Goal: Information Seeking & Learning: Learn about a topic

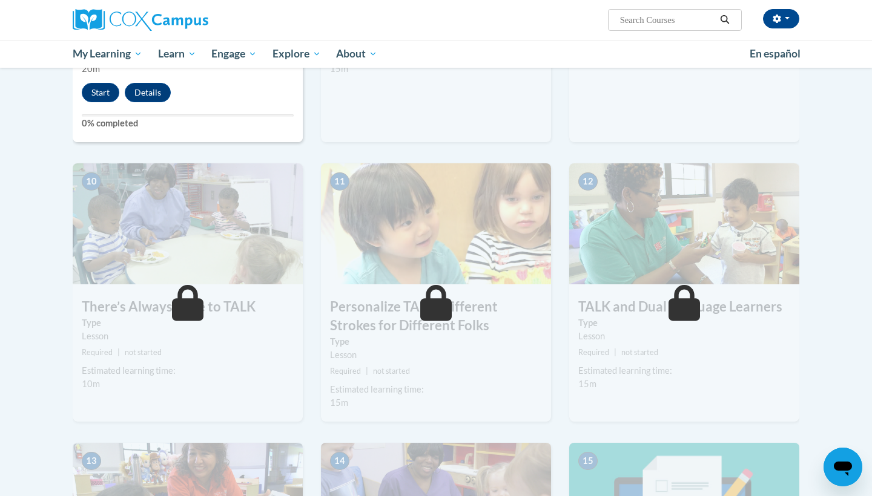
scroll to position [1006, 0]
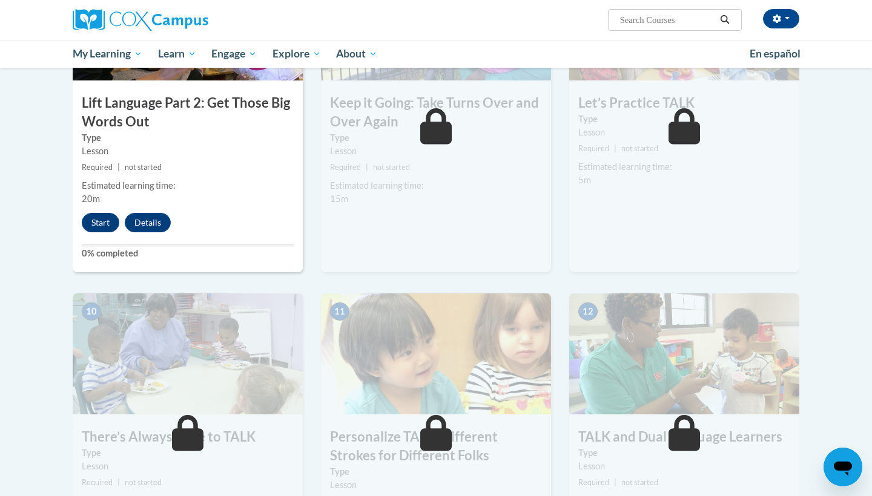
click at [104, 223] on button "Start" at bounding box center [101, 222] width 38 height 19
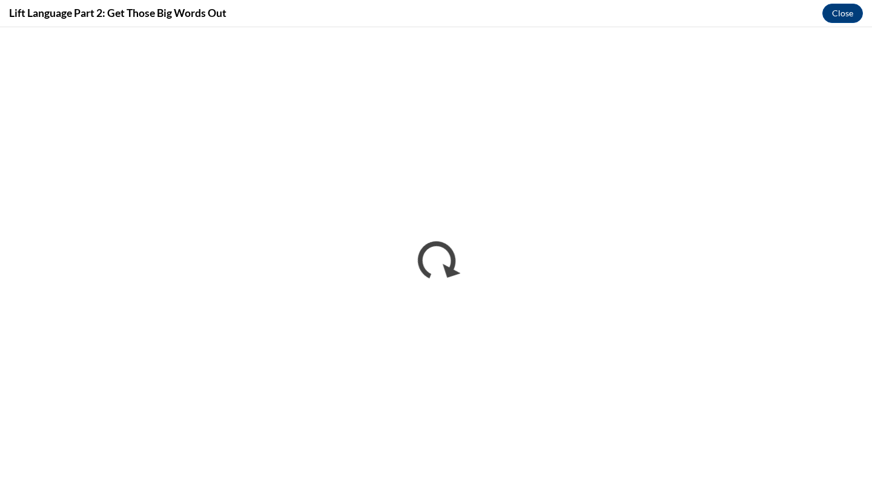
scroll to position [0, 0]
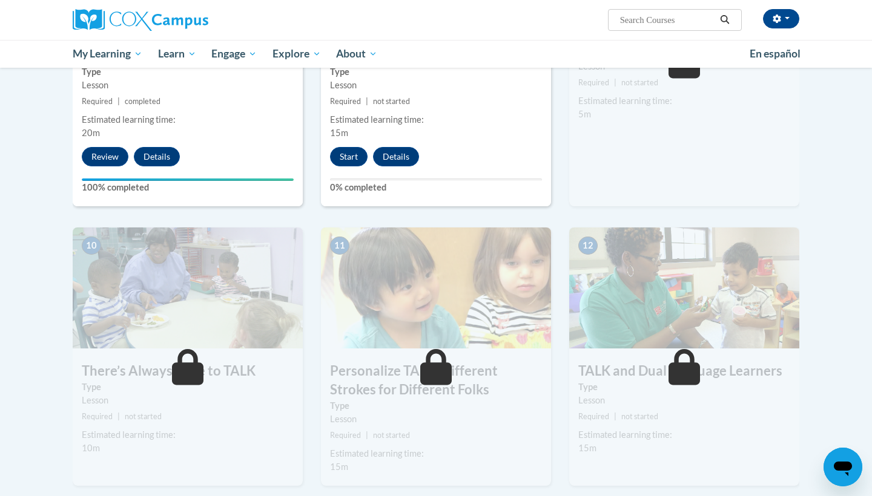
scroll to position [1072, 0]
click at [360, 155] on button "Start" at bounding box center [349, 156] width 38 height 19
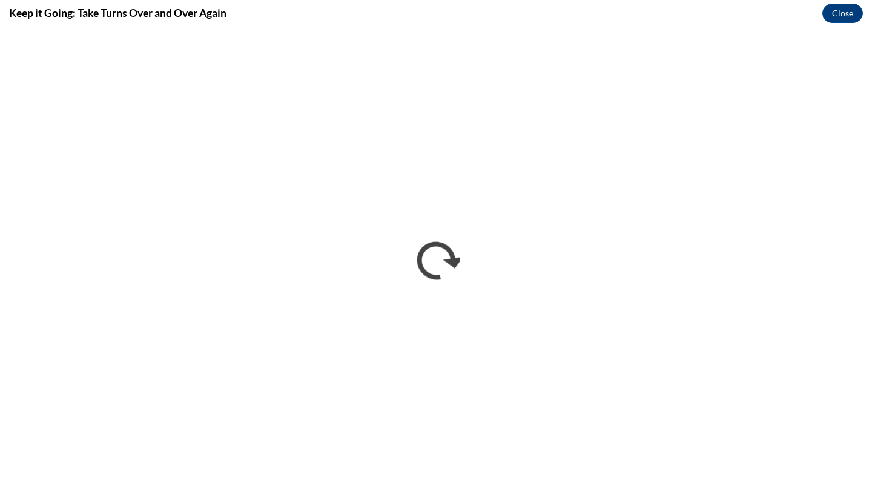
scroll to position [0, 0]
click at [841, 12] on button "Close" at bounding box center [842, 13] width 41 height 19
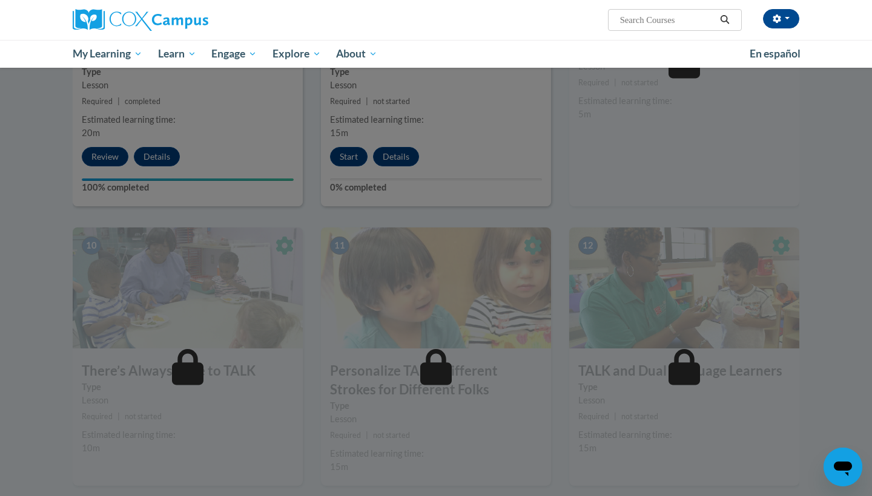
click at [633, 165] on div at bounding box center [436, 248] width 872 height 496
click at [687, 211] on div at bounding box center [436, 248] width 872 height 496
click at [494, 181] on div at bounding box center [436, 248] width 872 height 496
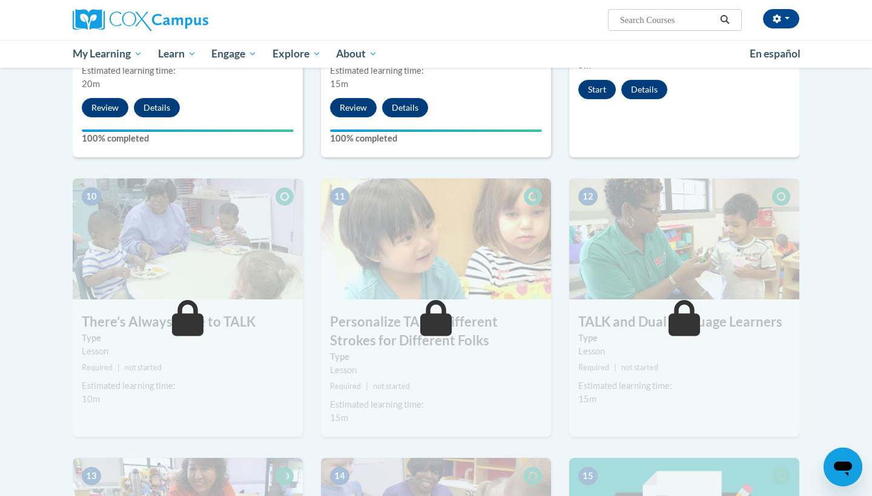
scroll to position [995, 0]
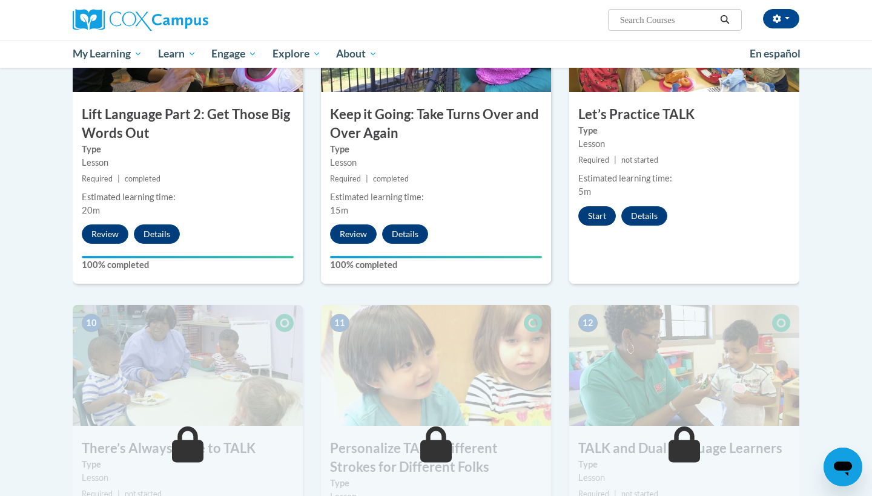
click at [591, 209] on button "Start" at bounding box center [597, 215] width 38 height 19
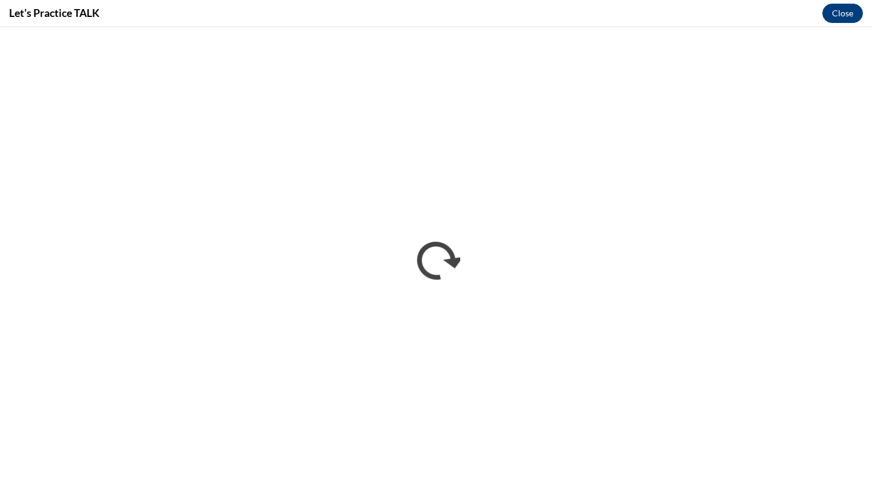
scroll to position [0, 0]
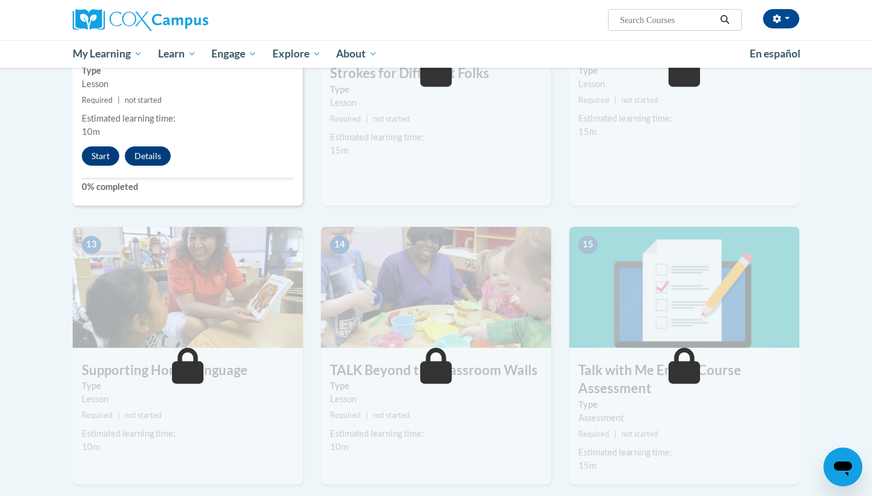
scroll to position [1389, 0]
